Goal: Task Accomplishment & Management: Use online tool/utility

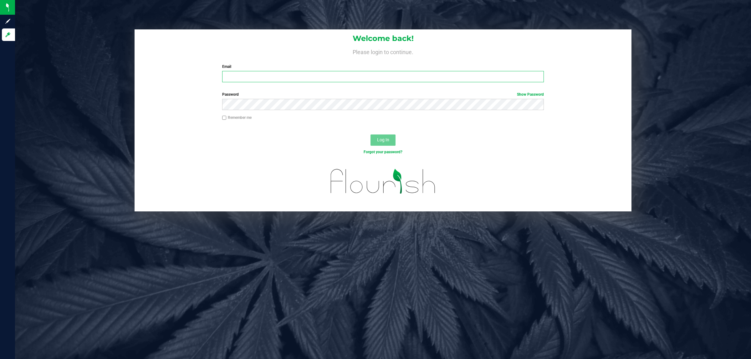
click at [271, 81] on input "Email" at bounding box center [383, 76] width 322 height 11
type input "[PERSON_NAME][EMAIL_ADDRESS][DOMAIN_NAME]"
click at [370, 135] on button "Log In" at bounding box center [382, 140] width 25 height 11
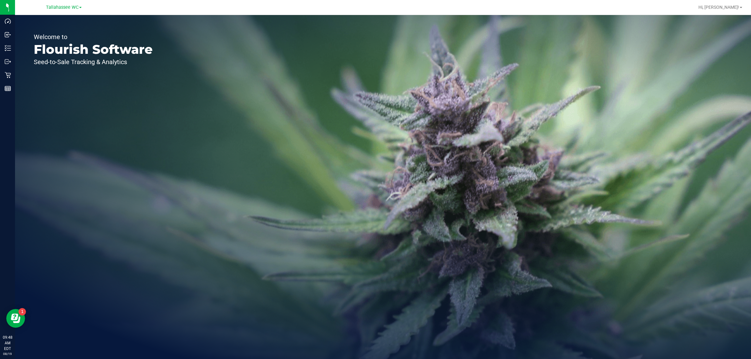
click at [81, 3] on div "Tallahassee WC" at bounding box center [64, 7] width 36 height 8
click at [80, 5] on link "Tallahassee WC" at bounding box center [64, 7] width 36 height 6
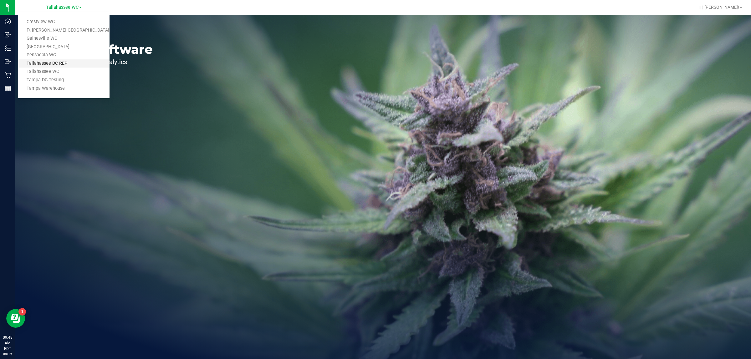
click at [81, 62] on link "Tallahassee DC REP" at bounding box center [63, 63] width 91 height 8
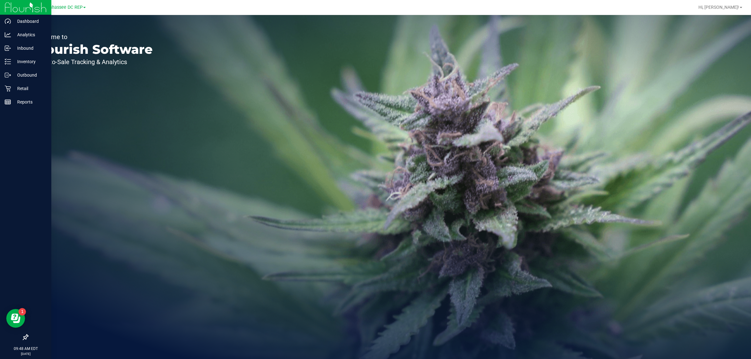
click at [24, 337] on icon at bounding box center [26, 337] width 6 height 6
click at [23, 338] on input "checkbox" at bounding box center [23, 338] width 0 height 0
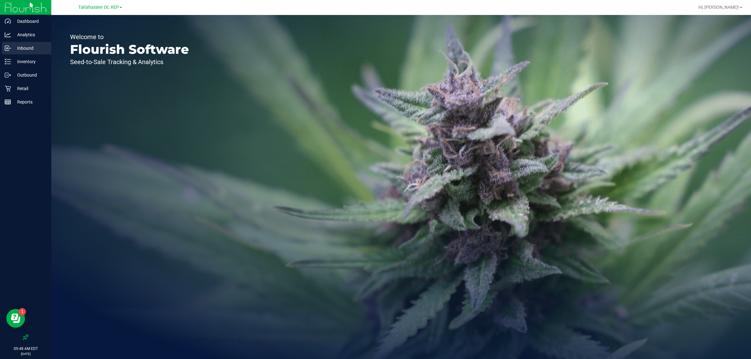
click at [21, 51] on p "Inbound" at bounding box center [30, 48] width 38 height 8
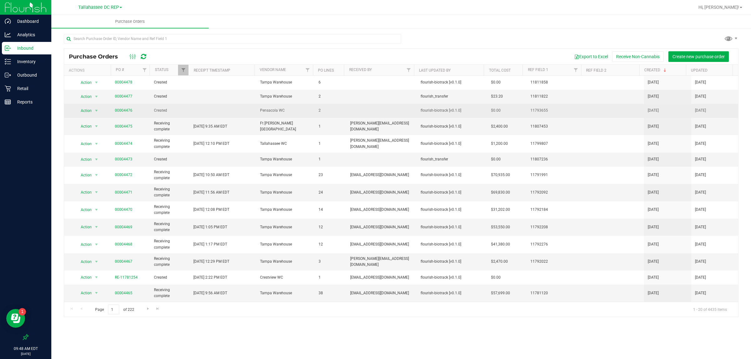
click at [131, 112] on span "00004476" at bounding box center [124, 111] width 18 height 6
click at [130, 111] on link "00004476" at bounding box center [124, 110] width 18 height 4
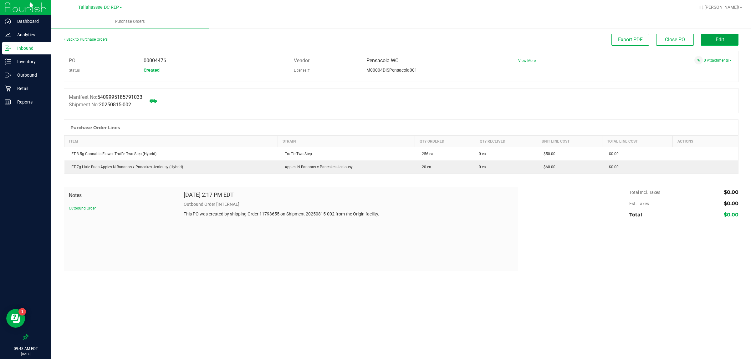
click at [710, 35] on button "Edit" at bounding box center [720, 40] width 38 height 12
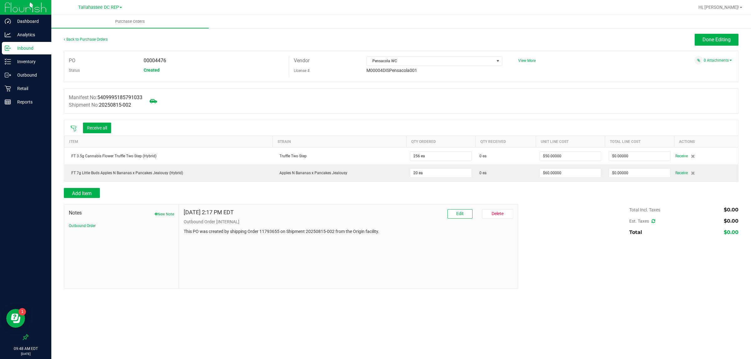
click at [76, 128] on icon at bounding box center [73, 128] width 6 height 6
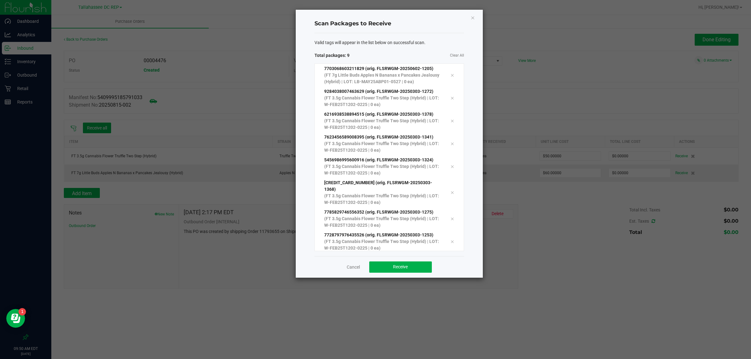
scroll to position [11, 0]
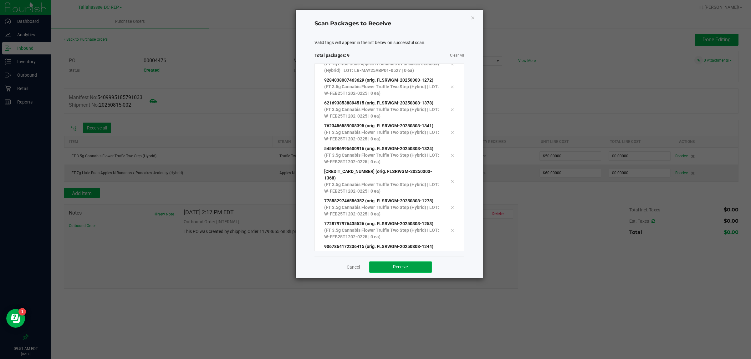
click at [423, 269] on button "Receive" at bounding box center [400, 267] width 63 height 11
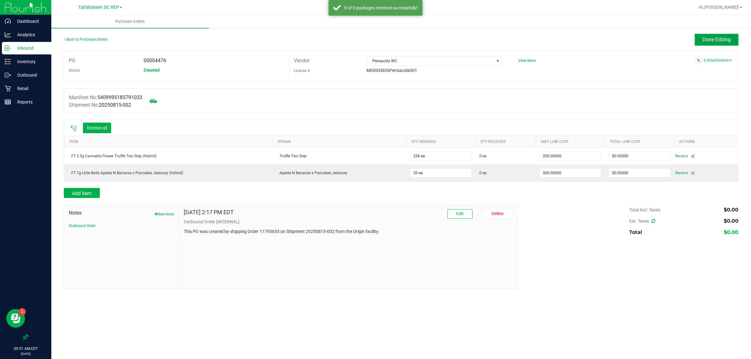
click at [699, 38] on button "Done Editing" at bounding box center [717, 40] width 44 height 12
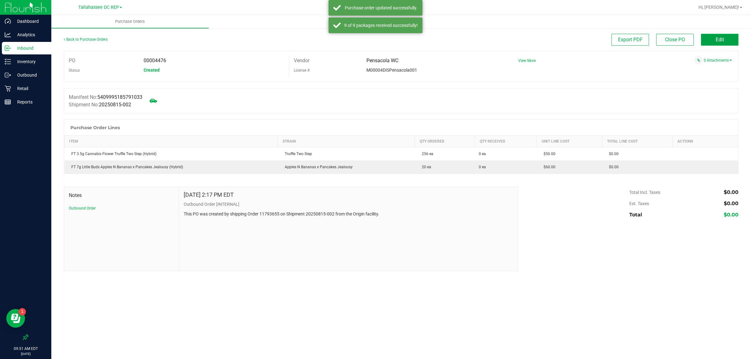
click at [707, 37] on button "Edit" at bounding box center [720, 40] width 38 height 12
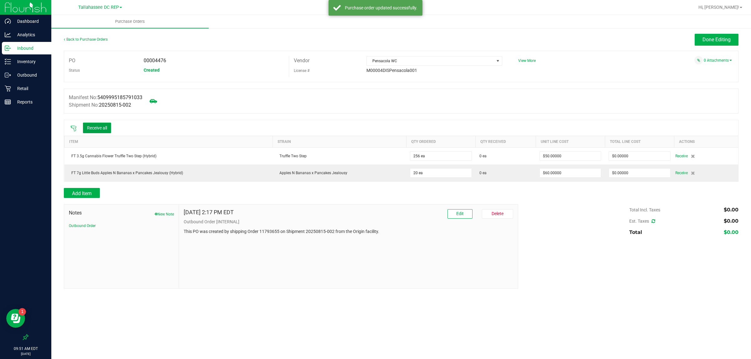
click at [100, 126] on button "Receive all" at bounding box center [97, 128] width 28 height 11
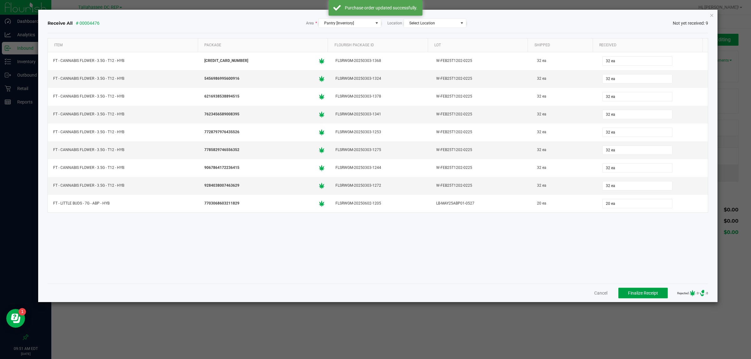
click at [628, 294] on span "Finalize Receipt" at bounding box center [643, 293] width 30 height 5
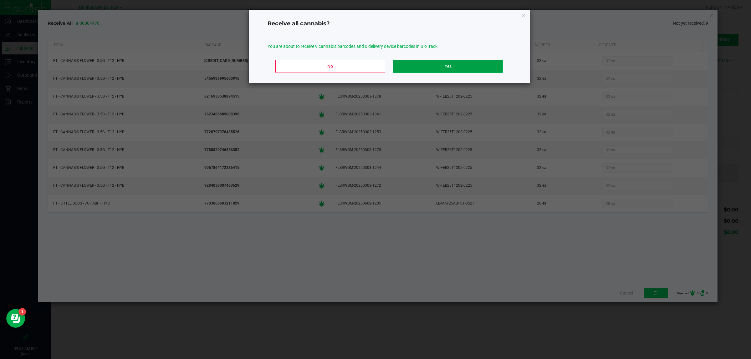
click at [427, 69] on button "Yes" at bounding box center [448, 66] width 110 height 13
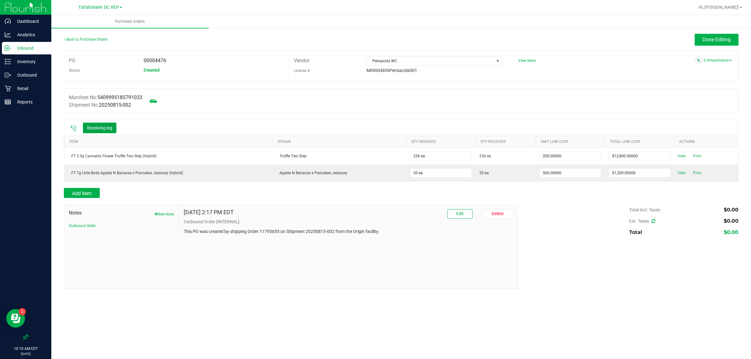
click at [110, 127] on button "Receiving log" at bounding box center [99, 128] width 33 height 11
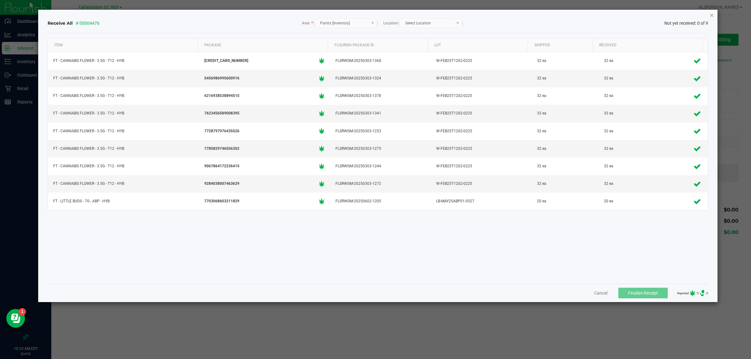
click at [710, 13] on icon "Close" at bounding box center [712, 15] width 4 height 8
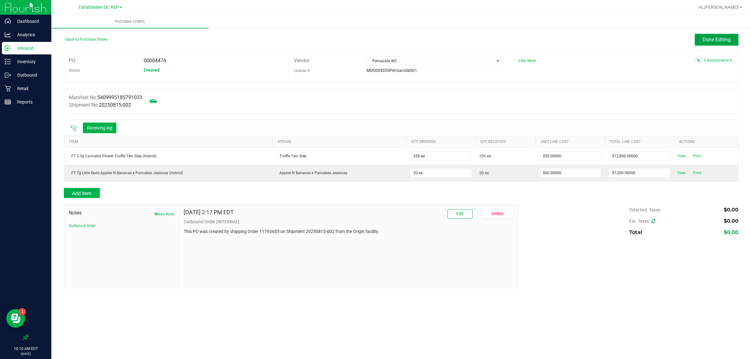
click at [718, 44] on button "Done Editing" at bounding box center [717, 40] width 44 height 12
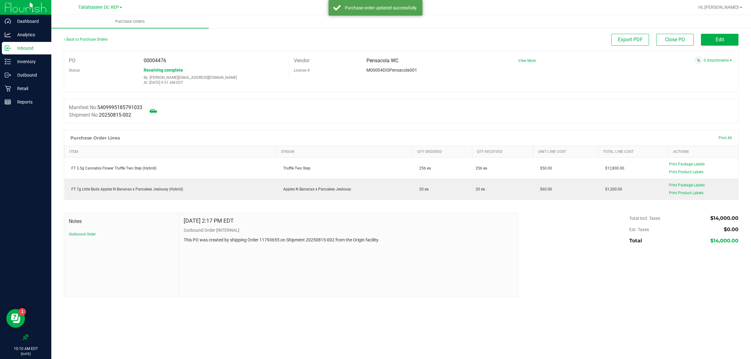
click at [12, 44] on p "Inbound" at bounding box center [30, 48] width 38 height 8
